Goal: Ask a question

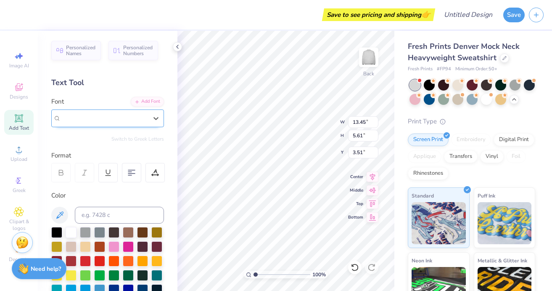
scroll to position [29, 0]
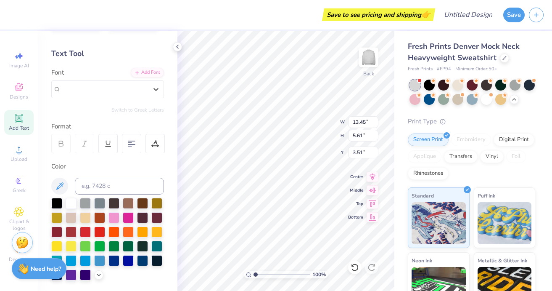
type input "3.52"
click at [88, 89] on div "Bosox Outline" at bounding box center [104, 88] width 88 height 13
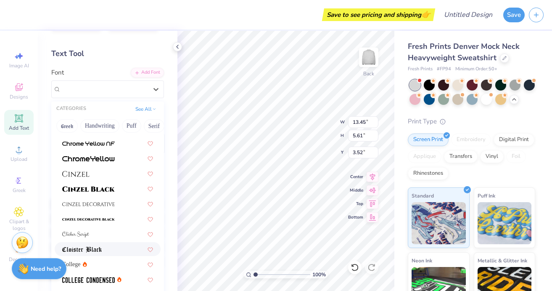
scroll to position [1032, 0]
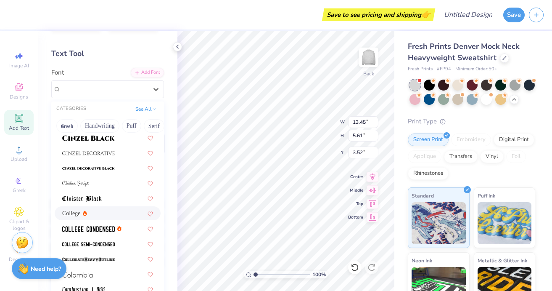
click at [98, 215] on div "College" at bounding box center [107, 213] width 91 height 9
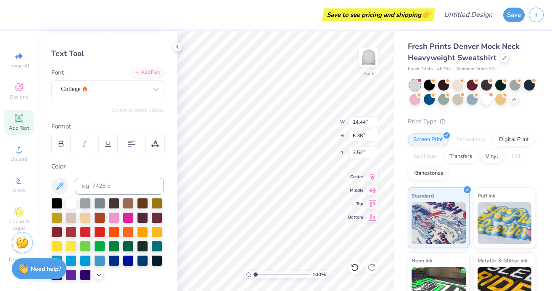
type input "14.44"
type input "6.38"
type input "3.14"
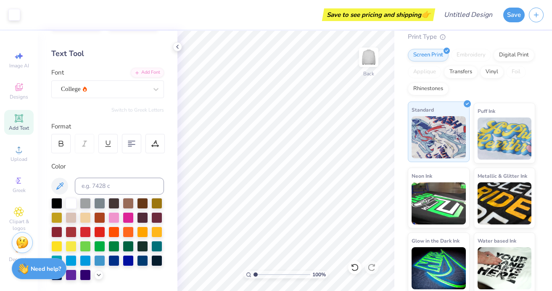
scroll to position [87, 0]
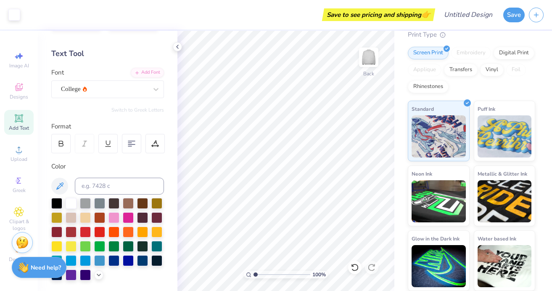
click at [33, 268] on strong "Need help?" at bounding box center [46, 267] width 30 height 8
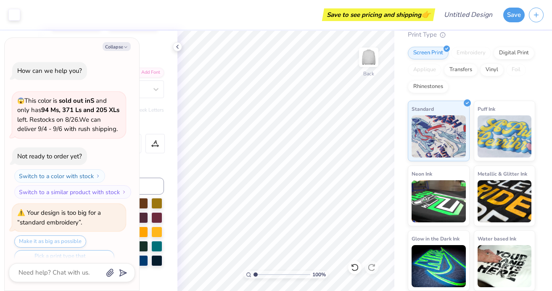
scroll to position [1720, 0]
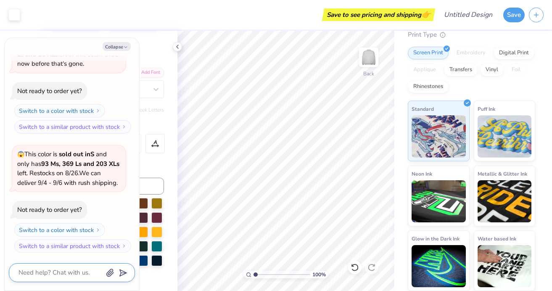
click at [81, 272] on textarea at bounding box center [60, 272] width 85 height 11
type textarea "x"
type textarea "C"
type textarea "x"
type textarea "Ca"
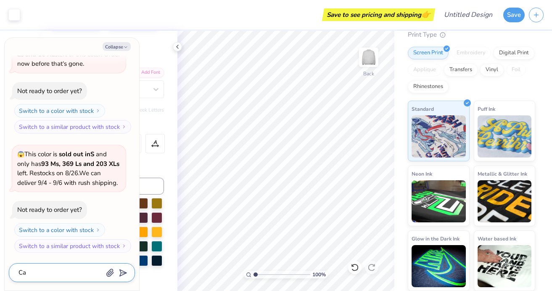
type textarea "x"
type textarea "Can"
type textarea "x"
type textarea "Can"
type textarea "x"
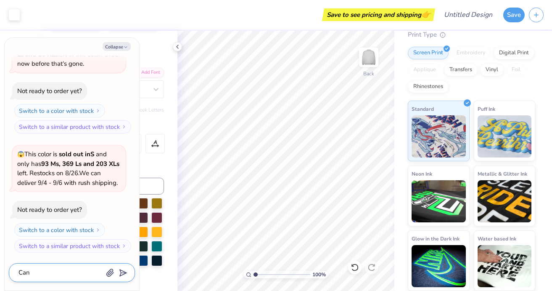
type textarea "Can i"
type textarea "x"
type textarea "Can i"
type textarea "x"
type textarea "Can i h"
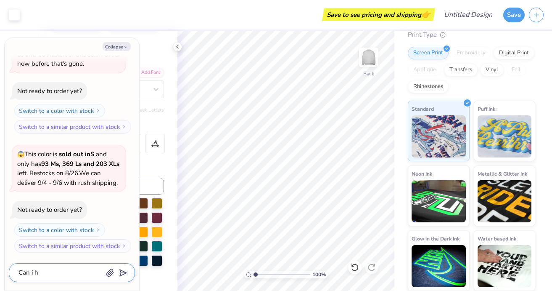
type textarea "x"
type textarea "Can i hav"
type textarea "x"
type textarea "Can i have"
type textarea "x"
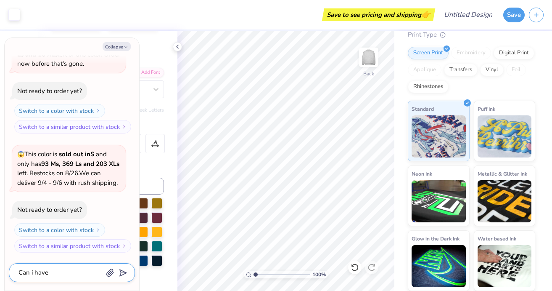
type textarea "Can i have"
type textarea "x"
type textarea "Can i have pi"
type textarea "x"
type textarea "Can i have pip"
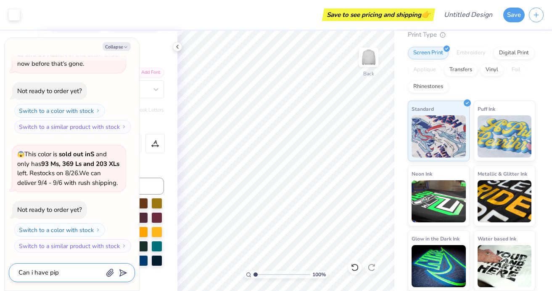
type textarea "x"
type textarea "Can i have pipi"
type textarea "x"
type textarea "Can i have pipin"
type textarea "x"
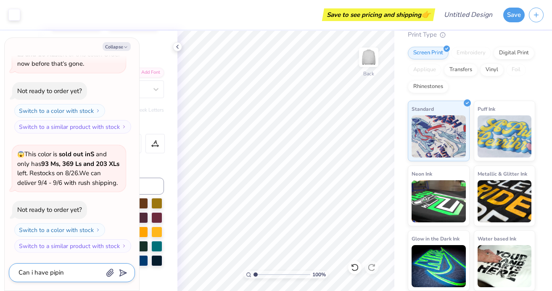
type textarea "Can i have piping"
type textarea "x"
type textarea "Can i have piping"
type textarea "x"
type textarea "Can i have piping a"
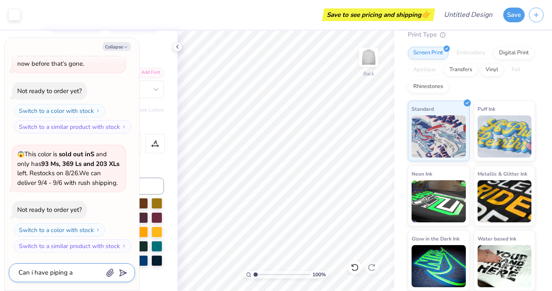
type textarea "x"
type textarea "Can i have piping"
type textarea "x"
type textarea "Can i have piping s"
type textarea "x"
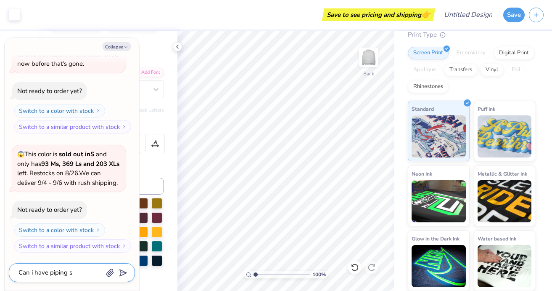
type textarea "Can i have piping se"
type textarea "x"
type textarea "Can i have piping sew"
type textarea "x"
type textarea "Can i have piping sewn"
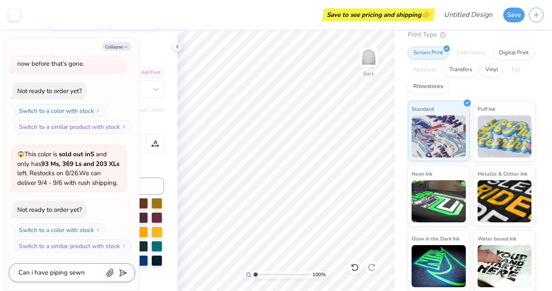
type textarea "x"
type textarea "Can i have piping sewn a"
type textarea "x"
type textarea "Can i have piping sewn aro"
type textarea "x"
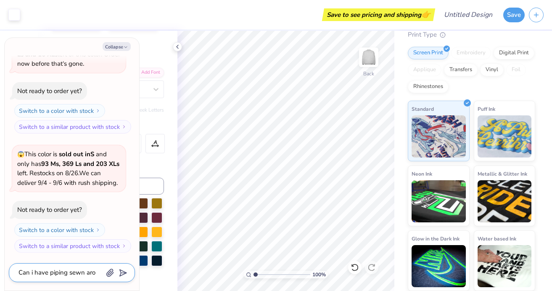
type textarea "Can i have piping sewn arou"
type textarea "x"
type textarea "Can i have piping sewn aroun"
type textarea "x"
type textarea "Can i have piping sewn around"
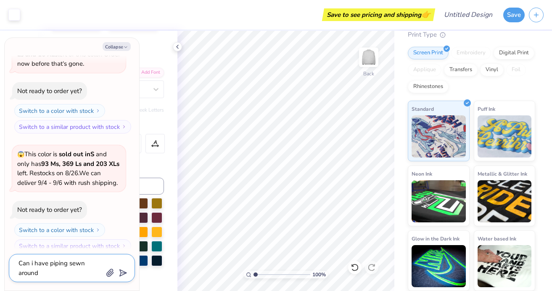
type textarea "x"
type textarea "Can i have piping sewn around"
type textarea "x"
type textarea "Can i have piping sewn around th"
type textarea "x"
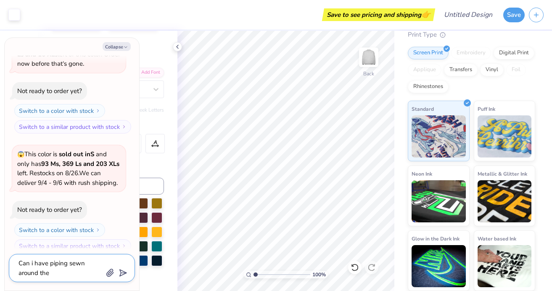
type textarea "Can i have piping sewn around the"
type textarea "x"
type textarea "Can i have piping sewn around the l"
type textarea "x"
type textarea "Can i have piping sewn around the le"
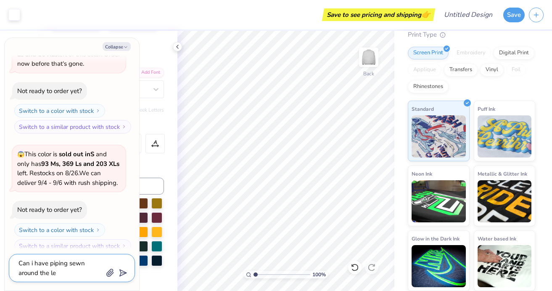
type textarea "x"
type textarea "Can i have piping sewn around the let"
type textarea "x"
type textarea "Can i have piping sewn around the lete"
type textarea "x"
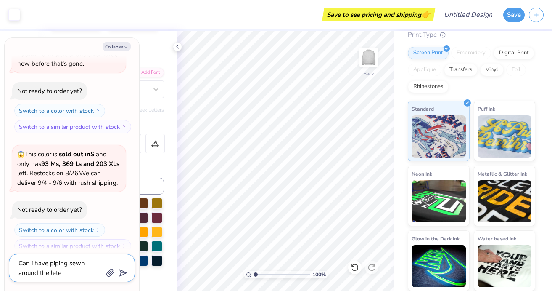
type textarea "Can i have piping sewn around the let"
type textarea "x"
type textarea "Can i have piping sewn around the lett"
type textarea "x"
type textarea "Can i have piping sewn around the letter"
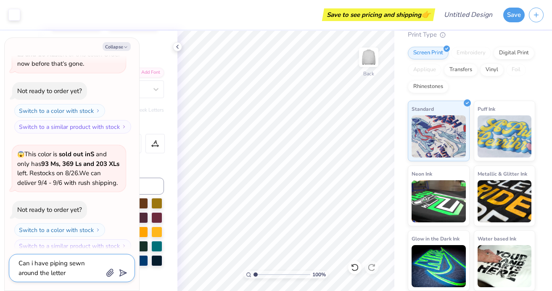
type textarea "x"
type textarea "Can i have piping sewn around the letters"
type textarea "x"
type textarea "Can i have piping sewn around the letters?"
type textarea "x"
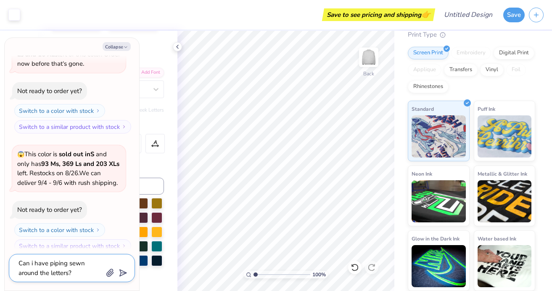
type textarea "Can i have piping sewn around the letters?"
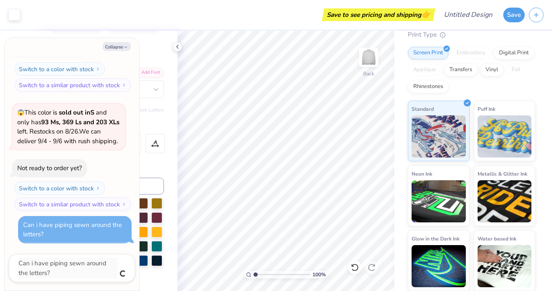
type textarea "x"
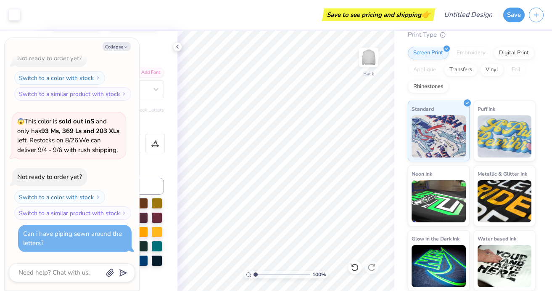
scroll to position [1752, 0]
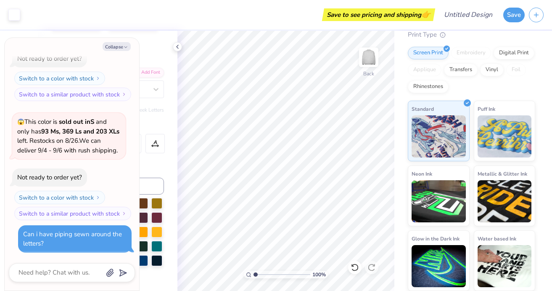
type textarea "x"
